Goal: Information Seeking & Learning: Learn about a topic

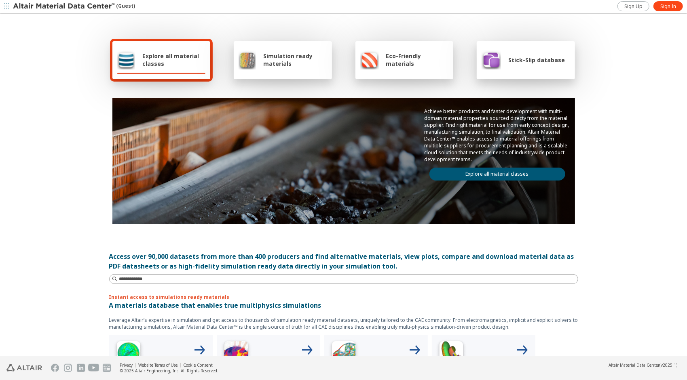
click at [138, 65] on div "Explore all material classes" at bounding box center [161, 59] width 89 height 19
click at [534, 172] on link "Explore all material classes" at bounding box center [497, 174] width 136 height 13
click at [513, 70] on div "Stick-Slip database" at bounding box center [525, 60] width 98 height 38
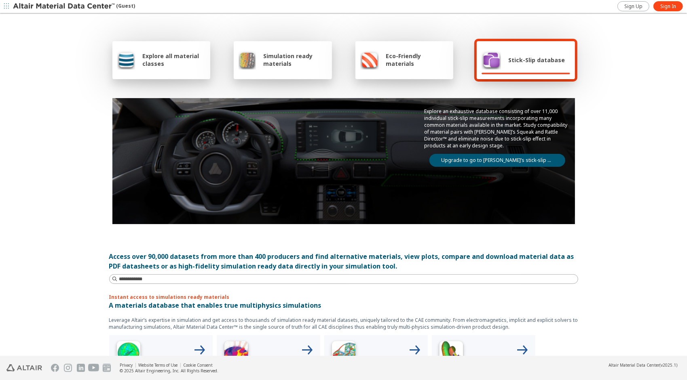
click at [138, 63] on div "Explore all material classes" at bounding box center [161, 59] width 89 height 19
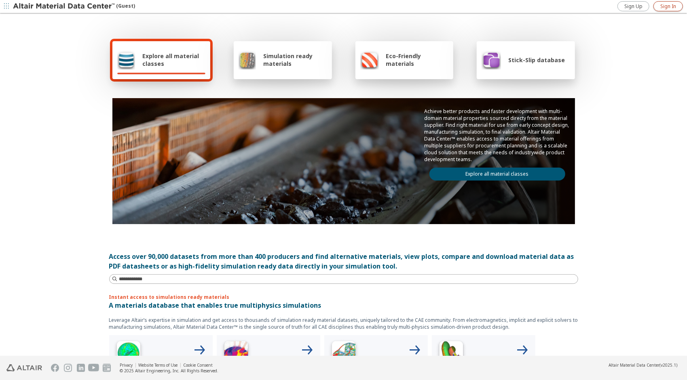
click at [658, 8] on link "Sign In" at bounding box center [668, 6] width 30 height 10
click at [46, 229] on div "Explore all material classes Simulation ready materials Eco-Friendly materials …" at bounding box center [343, 185] width 687 height 342
click at [468, 172] on link "Explore all material classes" at bounding box center [497, 174] width 136 height 13
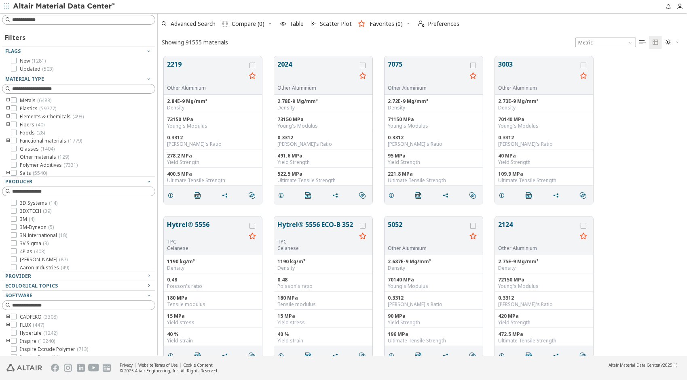
scroll to position [300, 523]
click at [153, 101] on div at bounding box center [155, 184] width 4 height 343
click at [6, 116] on icon "toogle group" at bounding box center [8, 117] width 6 height 6
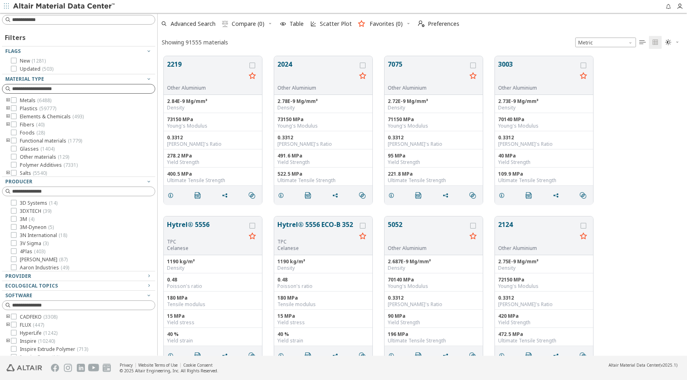
click at [98, 89] on input at bounding box center [83, 89] width 143 height 8
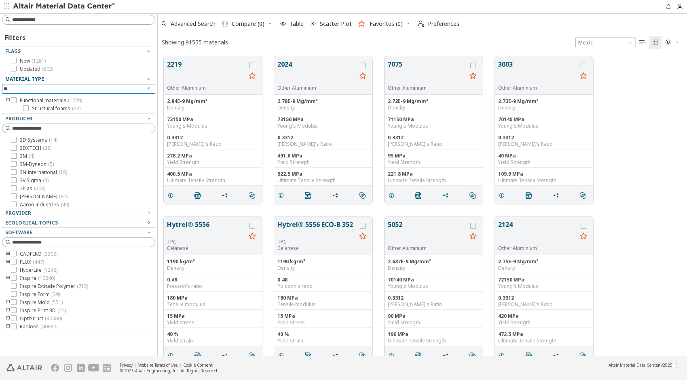
type input "*"
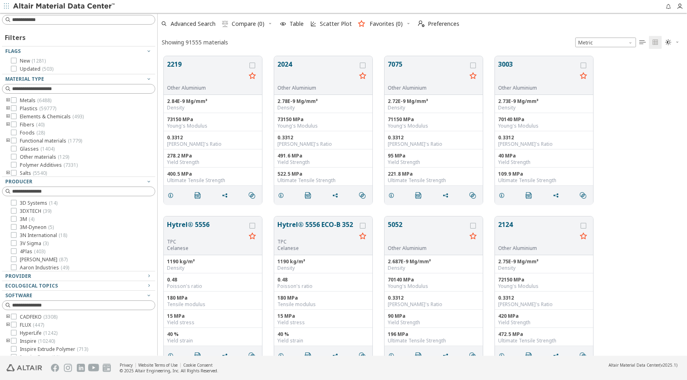
click at [6, 124] on icon "toogle group" at bounding box center [8, 125] width 6 height 6
click at [20, 141] on icon "toogle group" at bounding box center [20, 141] width 6 height 6
click at [9, 124] on icon "toogle group" at bounding box center [8, 125] width 6 height 6
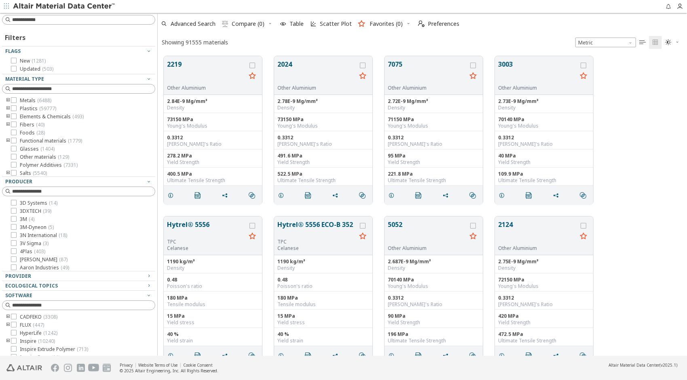
click at [5, 141] on icon "toogle group" at bounding box center [8, 141] width 6 height 6
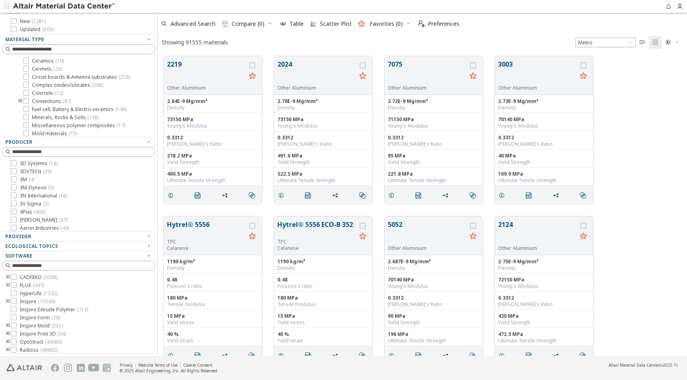
scroll to position [81, 0]
click at [133, 248] on div "Ecological Topics" at bounding box center [75, 246] width 140 height 6
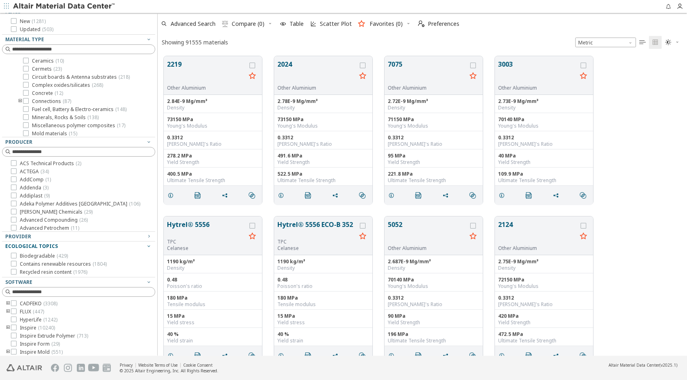
click at [133, 248] on div "Ecological Topics" at bounding box center [75, 246] width 140 height 6
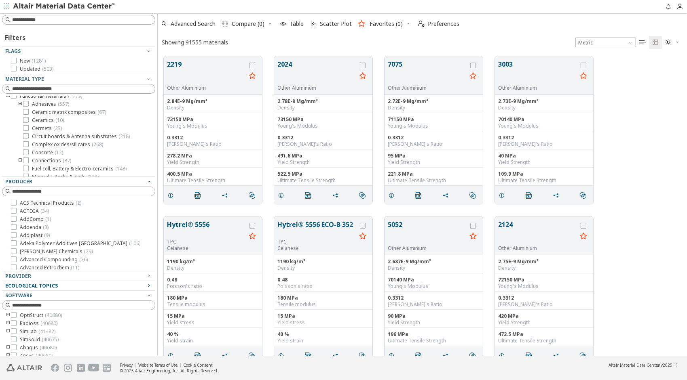
scroll to position [0, 0]
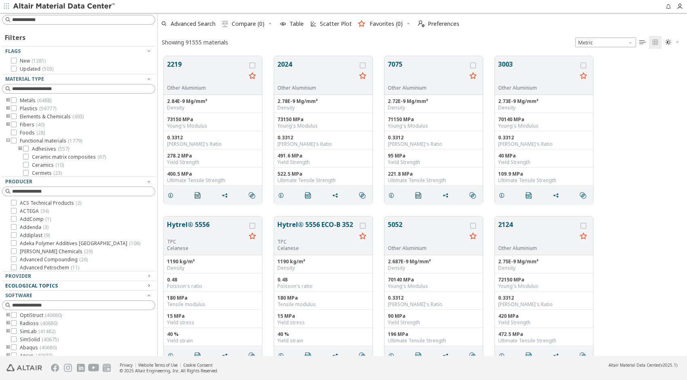
click at [7, 139] on icon "toogle group" at bounding box center [8, 141] width 6 height 6
click at [8, 108] on icon "toogle group" at bounding box center [8, 108] width 6 height 6
click at [18, 115] on icon "toogle group" at bounding box center [20, 117] width 6 height 6
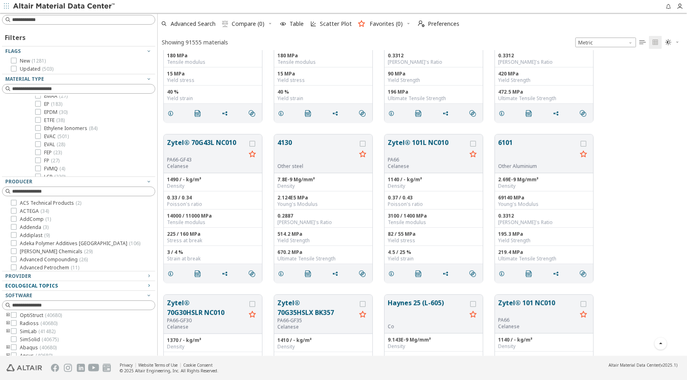
scroll to position [202, 0]
click at [51, 126] on span "EPDM ( 30 )" at bounding box center [55, 125] width 23 height 6
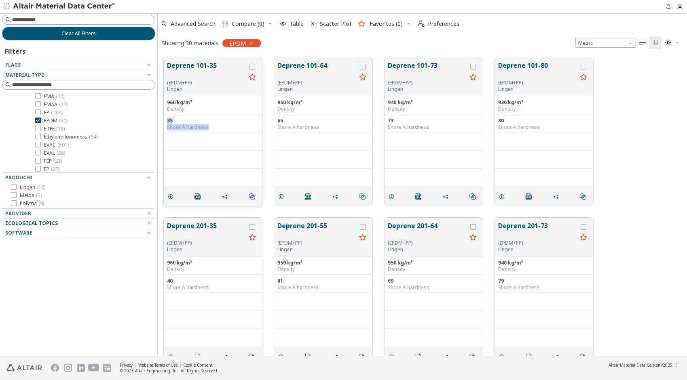
drag, startPoint x: 167, startPoint y: 122, endPoint x: 221, endPoint y: 128, distance: 54.9
click at [221, 128] on div "35 Shore A hardness" at bounding box center [213, 123] width 98 height 18
click at [266, 208] on div "Deprene 101-35 (EPDM+PP) Lingen 960 kg/m³ Density 35 Shore A hardness   Depre…" at bounding box center [422, 131] width 529 height 160
click at [174, 195] on span "grid" at bounding box center [172, 196] width 13 height 15
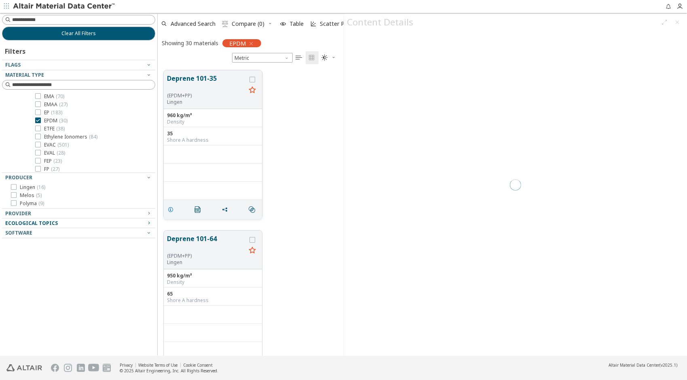
scroll to position [6, 6]
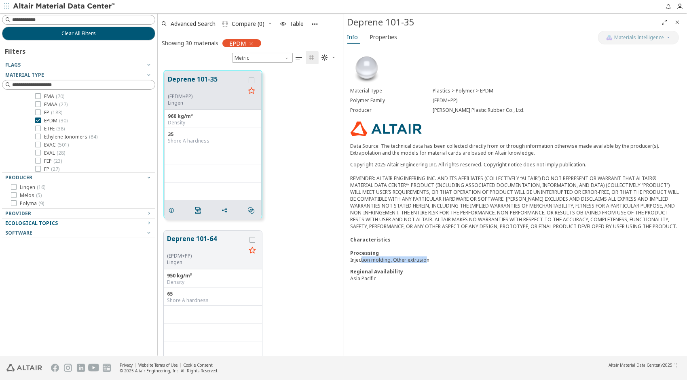
drag, startPoint x: 425, startPoint y: 255, endPoint x: 358, endPoint y: 254, distance: 66.3
click at [358, 257] on div "Injection molding, Other extrusion" at bounding box center [515, 260] width 330 height 7
drag, startPoint x: 358, startPoint y: 254, endPoint x: 324, endPoint y: 247, distance: 35.1
click at [315, 242] on div "Deprene 101-64 (EPDM+PP) Lingen 950 kg/m³ Density 65 Shore A hardness  " at bounding box center [251, 305] width 186 height 160
click at [679, 21] on icon "Close" at bounding box center [677, 22] width 6 height 6
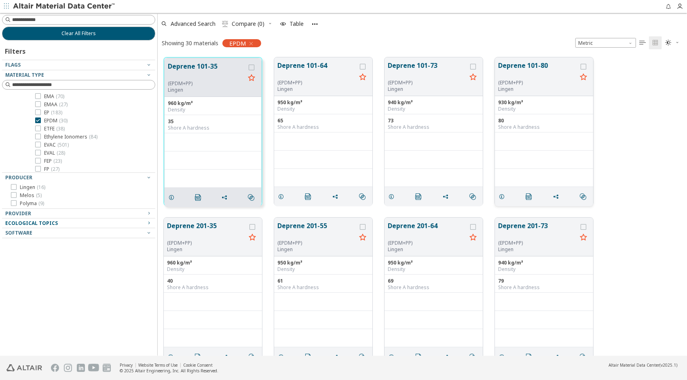
scroll to position [299, 523]
click at [276, 196] on span "grid" at bounding box center [282, 196] width 13 height 15
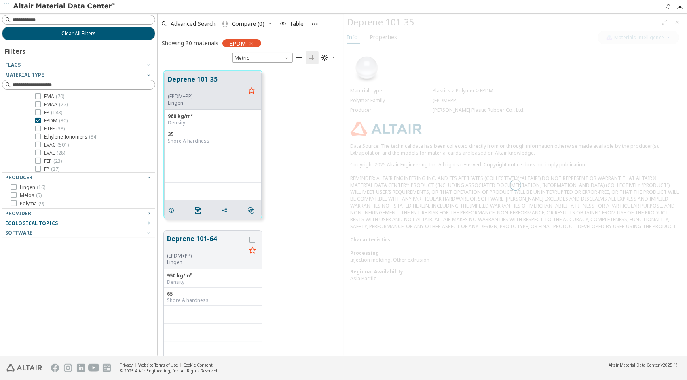
scroll to position [6, 6]
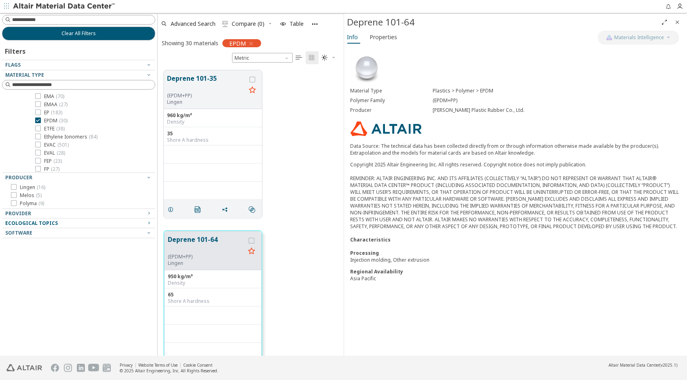
click at [680, 23] on icon "Close" at bounding box center [677, 22] width 6 height 6
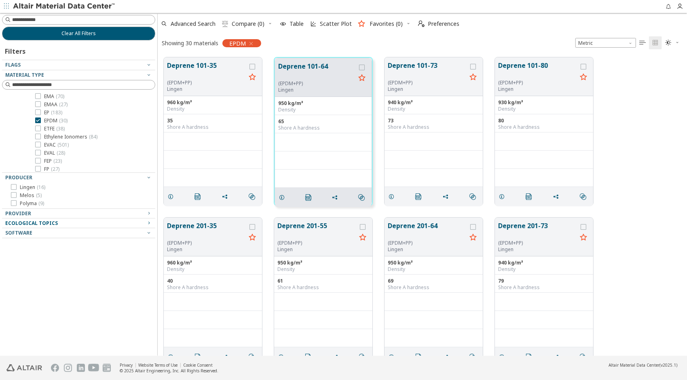
scroll to position [299, 523]
click at [36, 121] on icon at bounding box center [38, 121] width 6 height 6
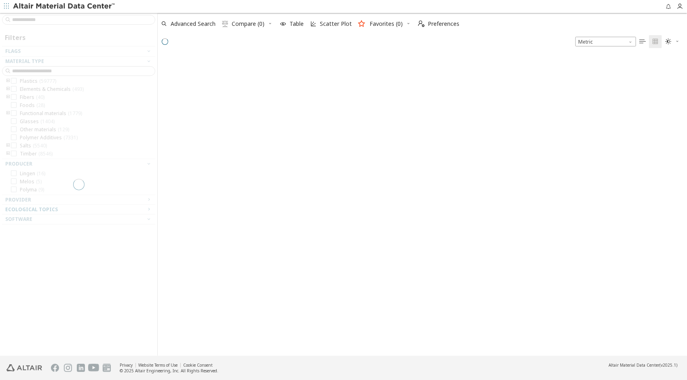
scroll to position [300, 523]
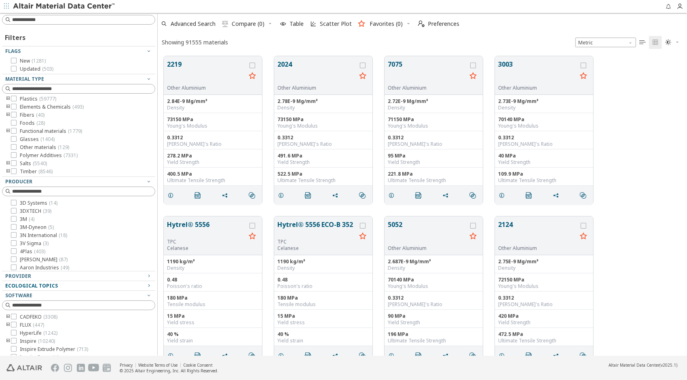
click at [6, 99] on icon "toogle group" at bounding box center [8, 99] width 6 height 6
click at [18, 105] on icon "toogle group" at bounding box center [20, 107] width 6 height 6
click at [44, 156] on label "TPE ( 1873 )" at bounding box center [51, 155] width 33 height 6
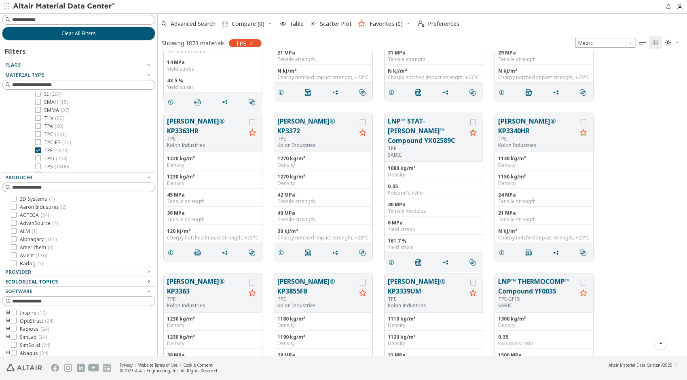
scroll to position [323, 0]
